Goal: Find specific page/section: Find specific page/section

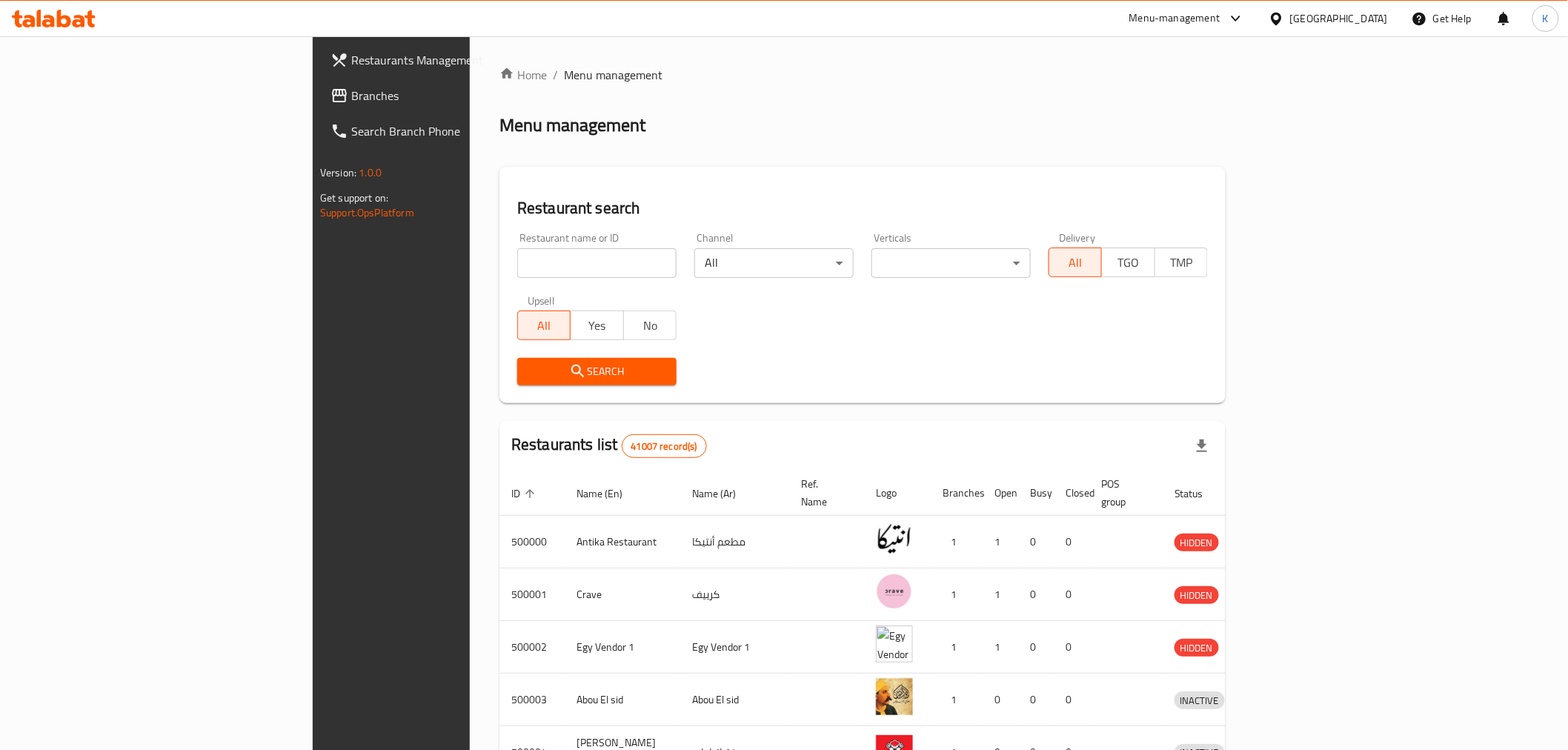
click at [351, 95] on span "Branches" at bounding box center [457, 96] width 212 height 18
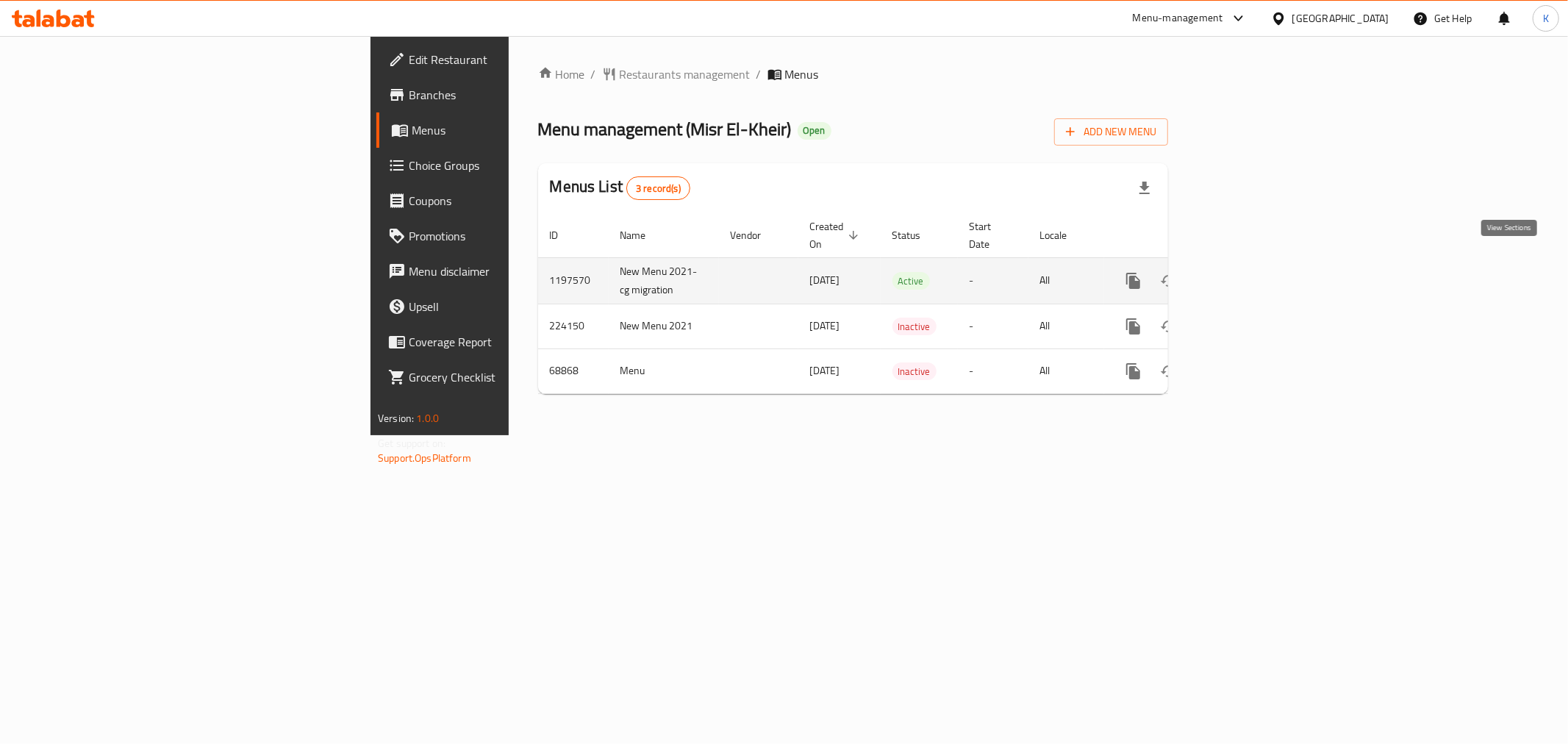
click at [1248, 272] on icon "enhanced table" at bounding box center [1239, 281] width 18 height 18
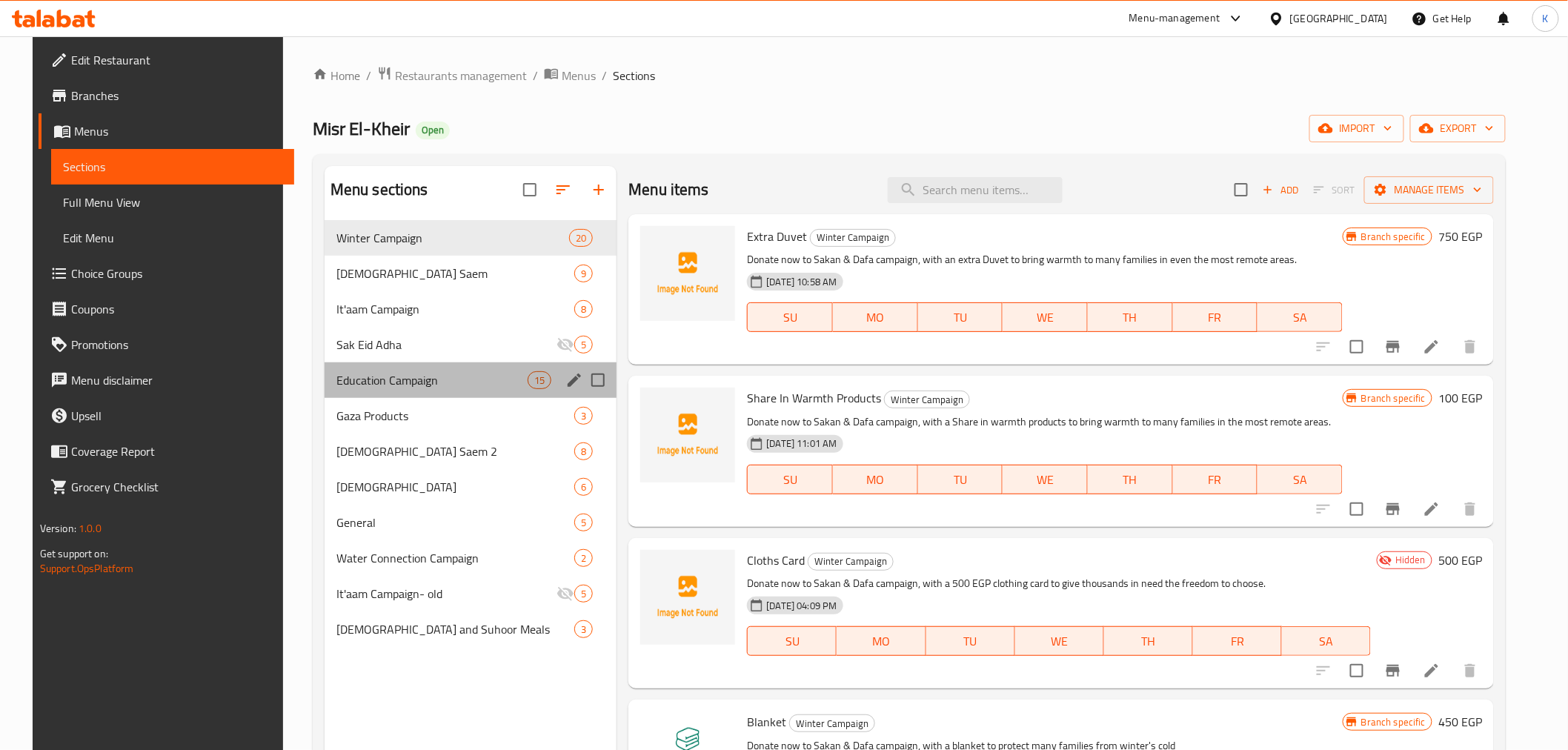
click at [419, 368] on div "Education Campaign 15" at bounding box center [471, 380] width 293 height 36
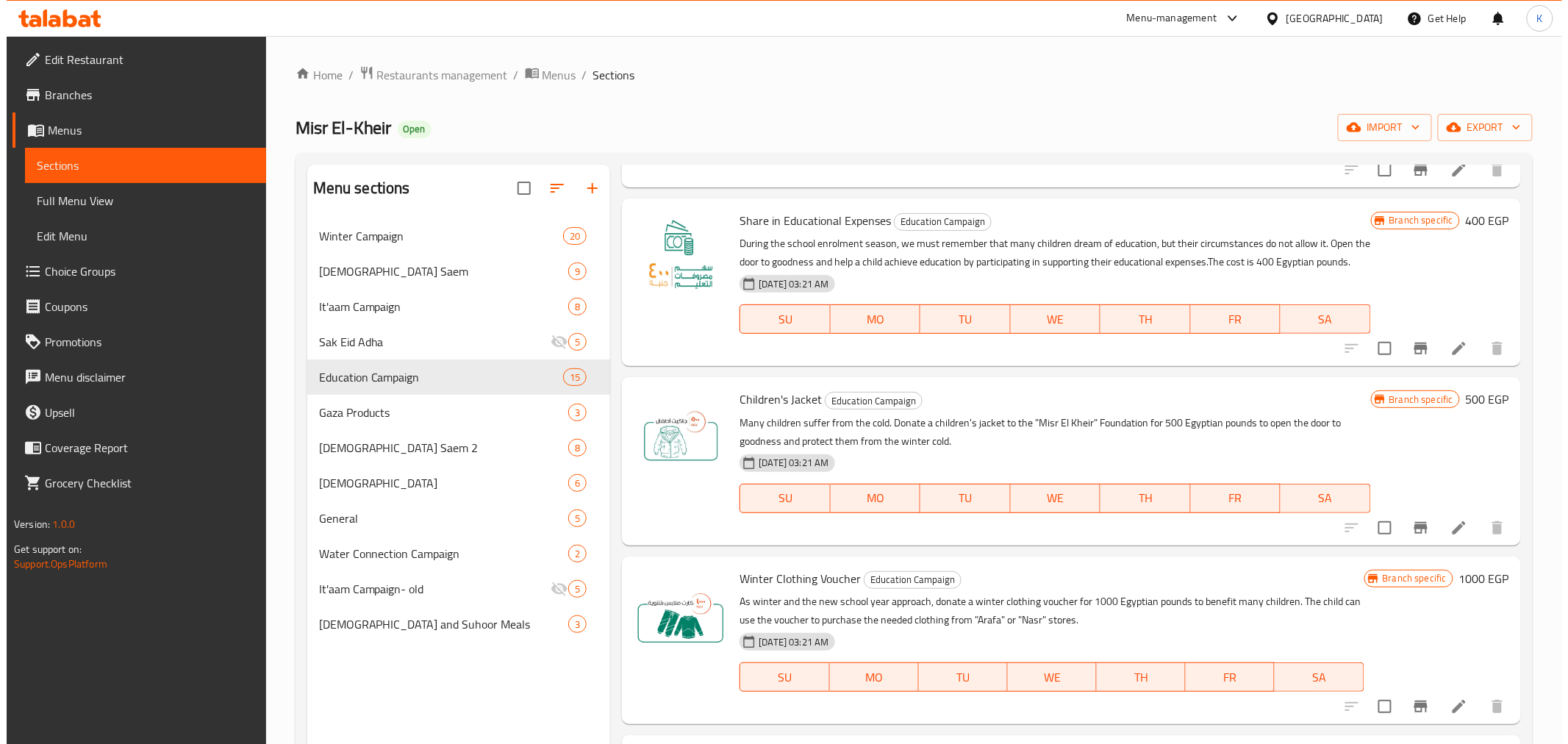
scroll to position [408, 0]
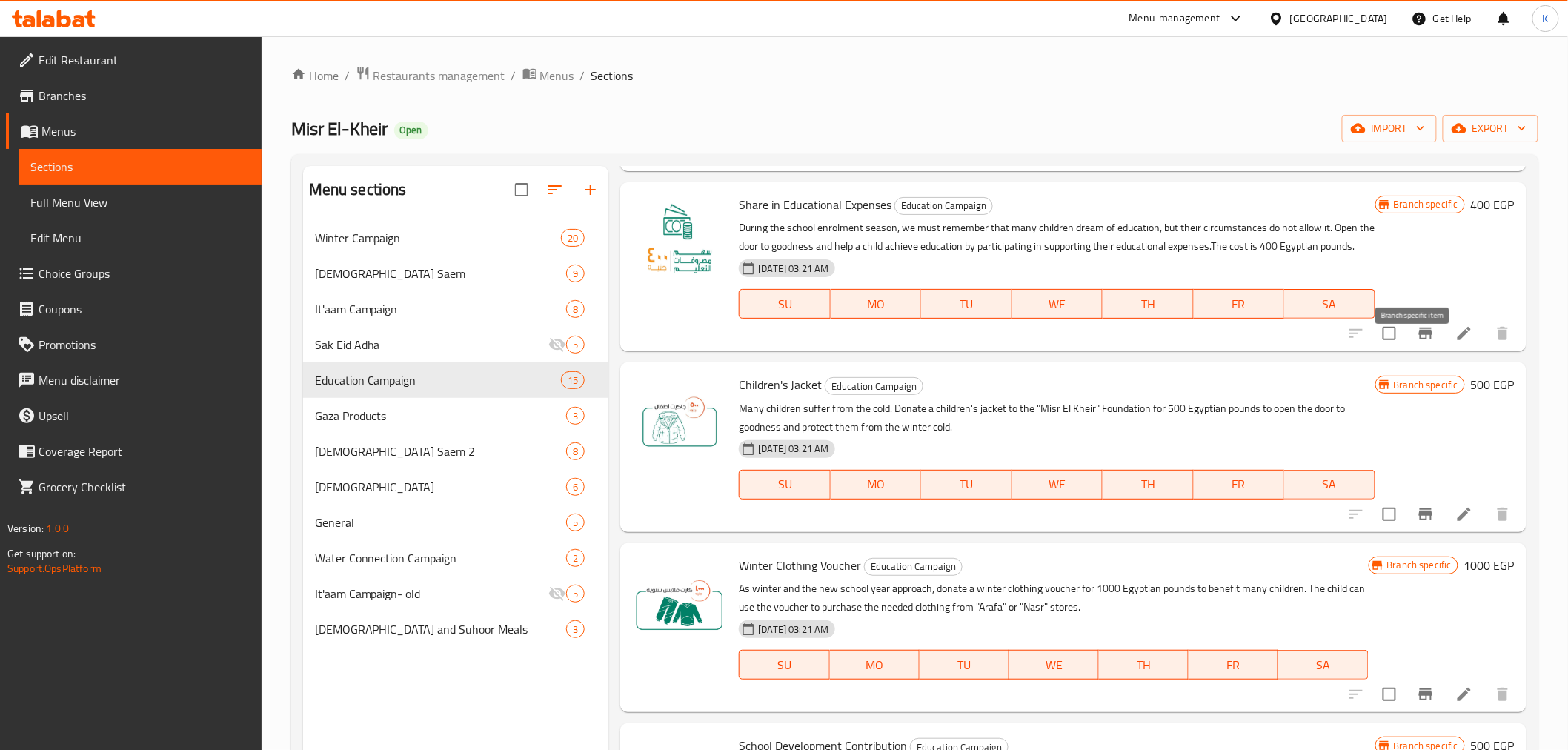
click at [1420, 339] on icon "Branch-specific-item" at bounding box center [1426, 333] width 13 height 12
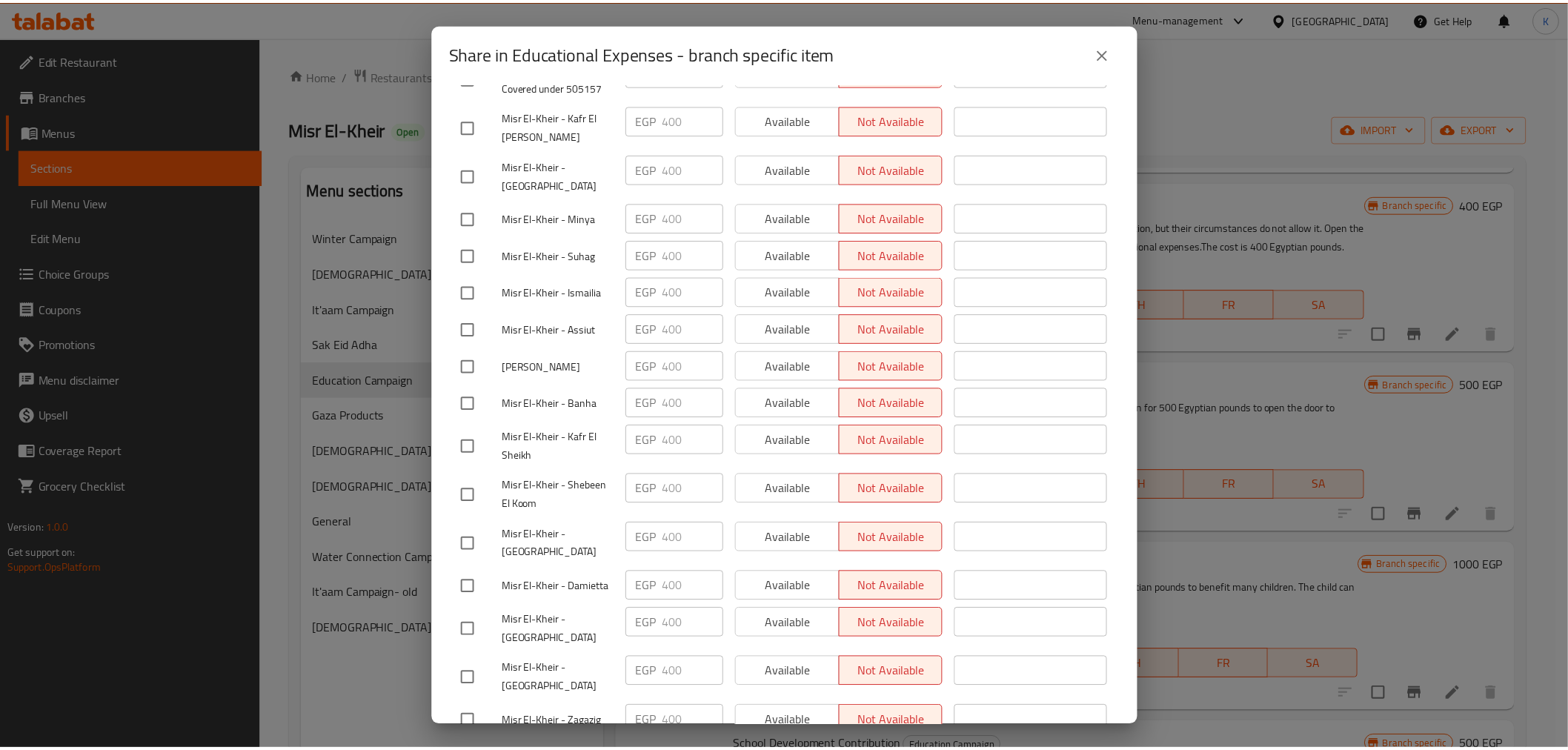
scroll to position [730, 0]
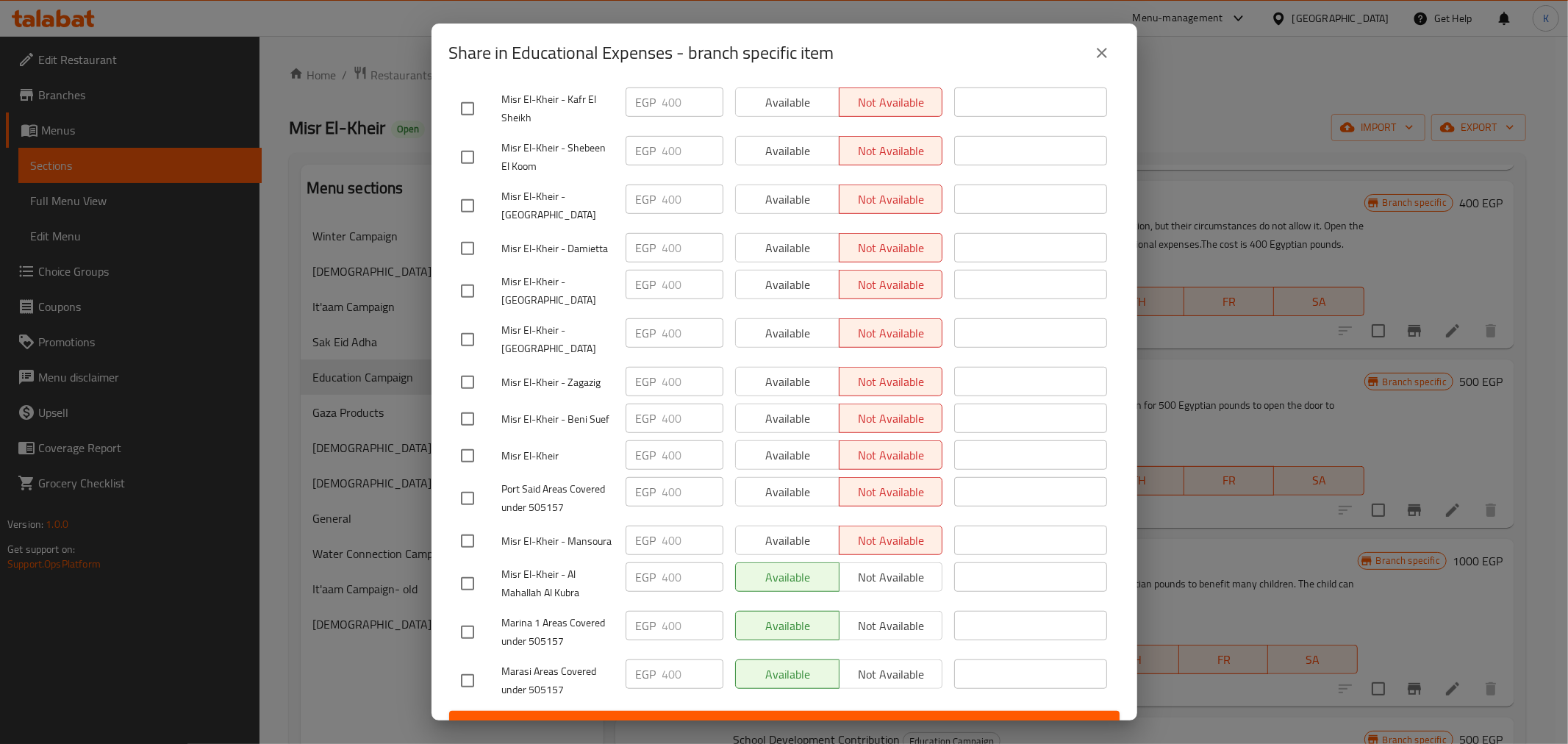
click at [1137, 84] on div "Share in Educational Expenses - branch specific item Share in Educational Expen…" at bounding box center [784, 372] width 1568 height 744
click at [1115, 68] on div "Share in Educational Expenses - branch specific item" at bounding box center [784, 53] width 670 height 35
click at [1112, 59] on button "close" at bounding box center [1102, 53] width 35 height 35
